Goal: Task Accomplishment & Management: Complete application form

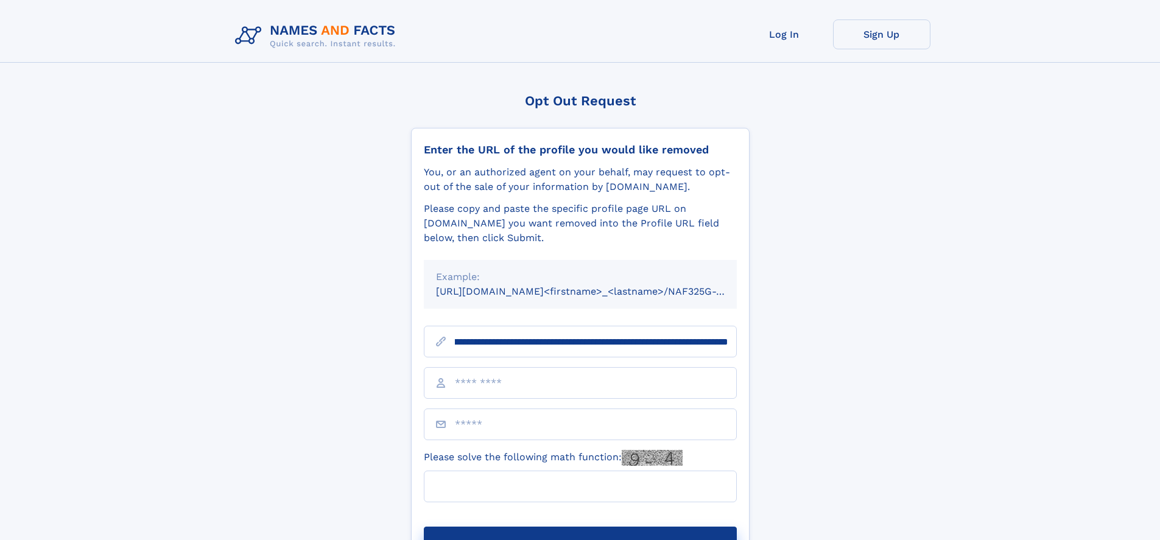
scroll to position [0, 152]
type input "**********"
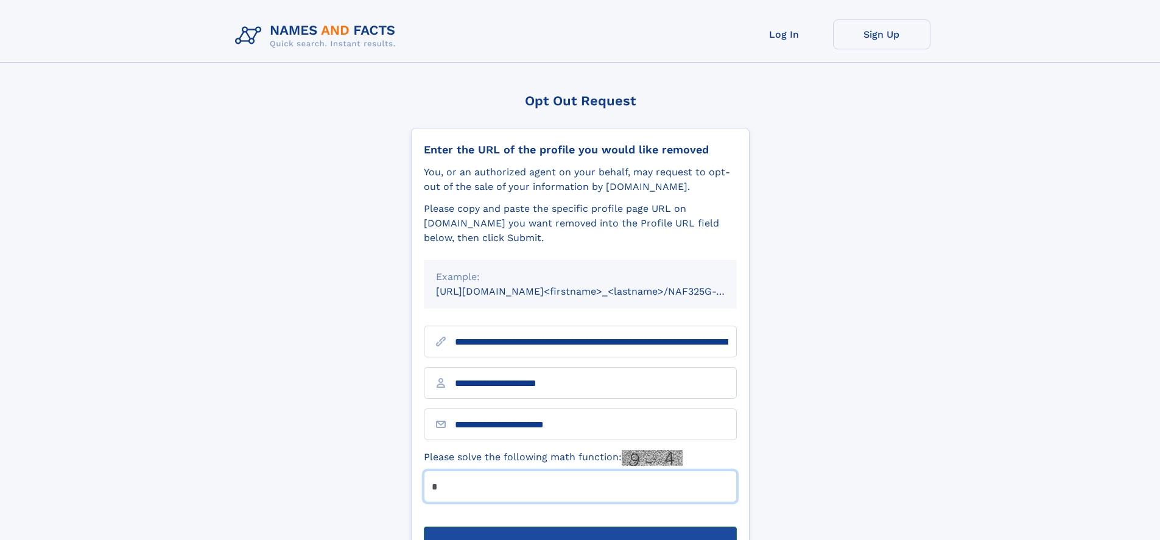
type input "*"
click at [580, 527] on button "Submit Opt Out Request" at bounding box center [580, 546] width 313 height 39
